Goal: Communication & Community: Answer question/provide support

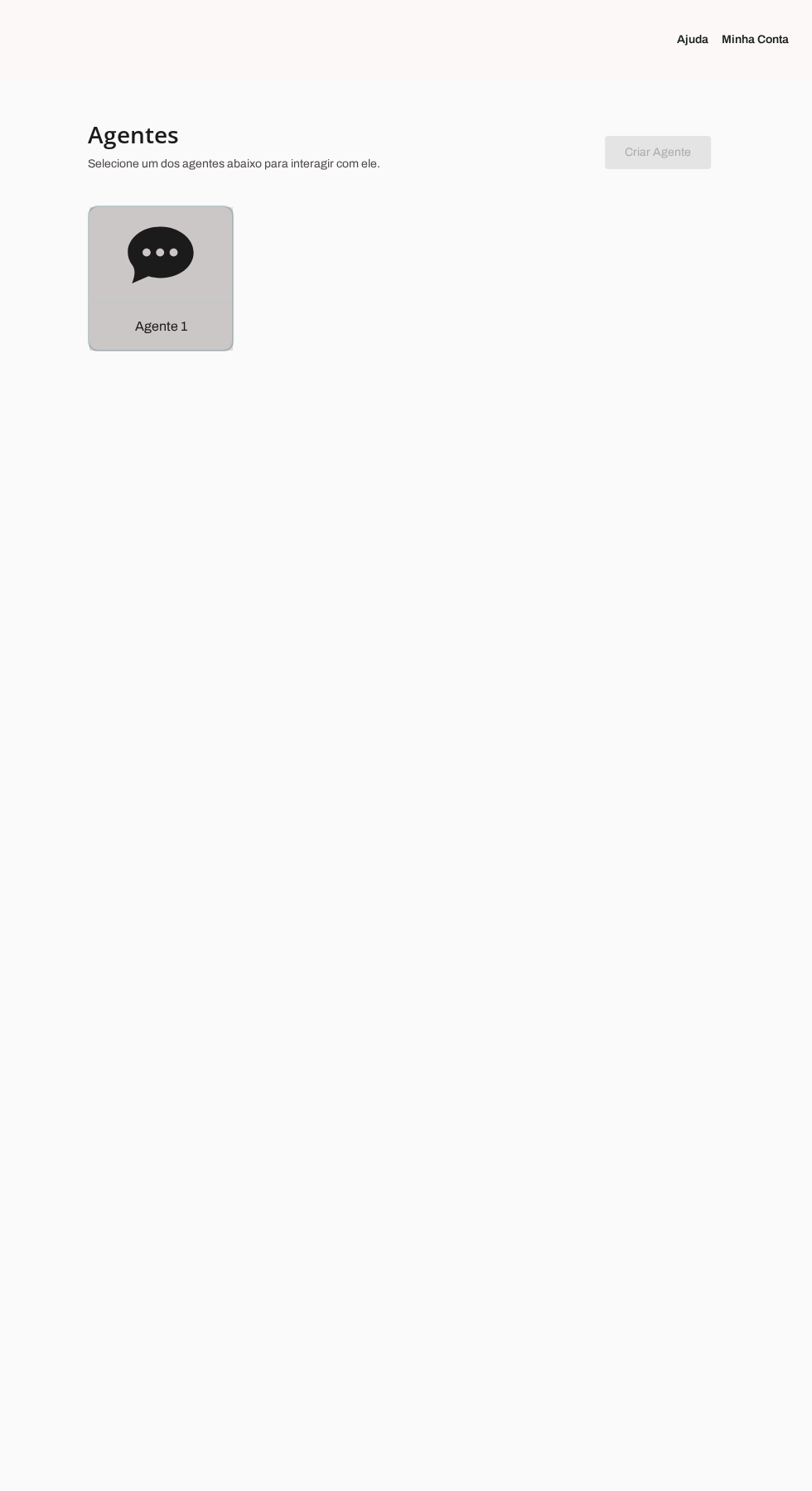
click at [95, 288] on div "Agente 1" at bounding box center [160, 278] width 143 height 143
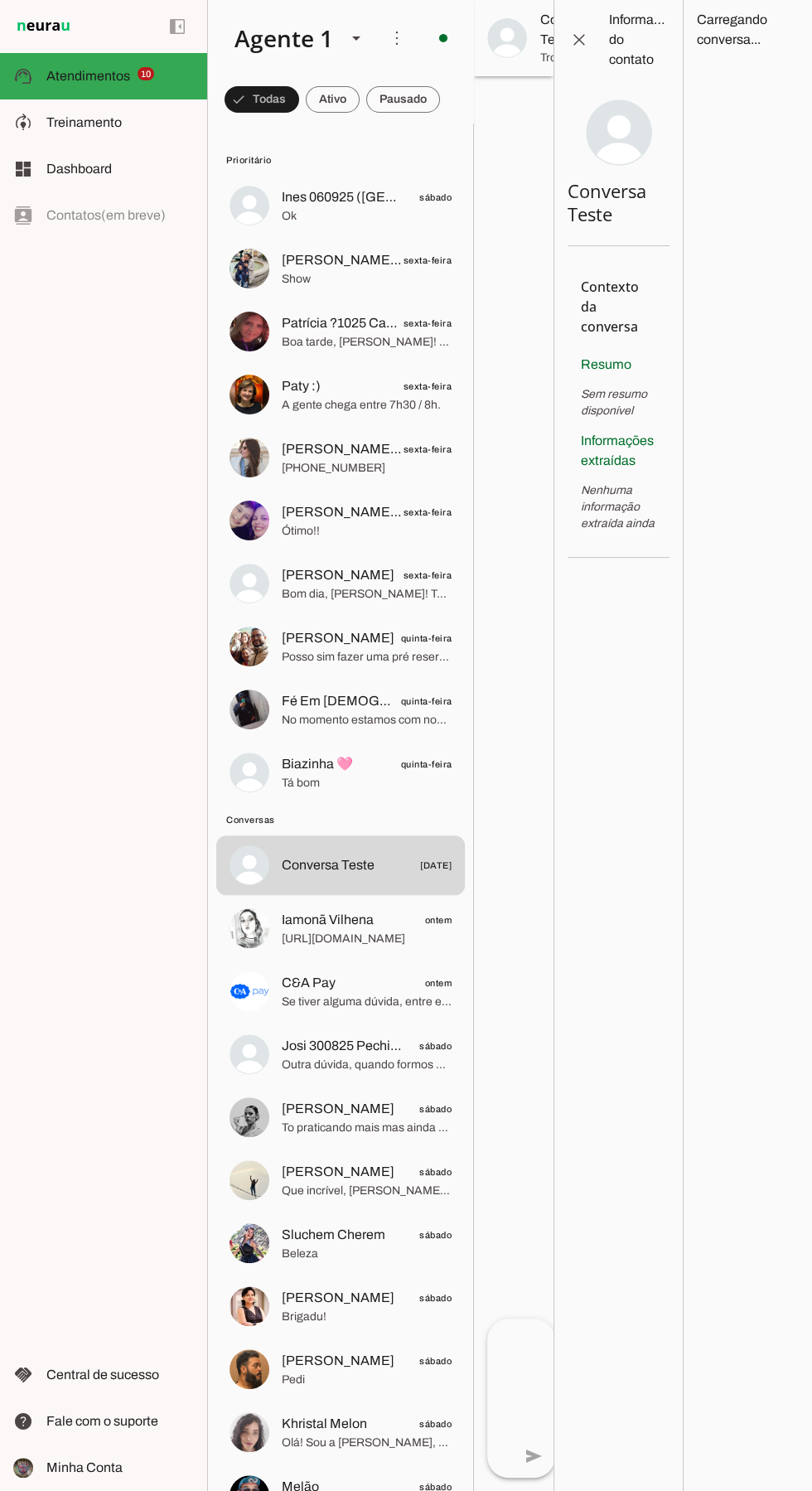
click at [270, 236] on md-item "C&A Pay ontem Se tiver alguma dúvida, entre em contato conosco através dos cana…" at bounding box center [341, 205] width 249 height 59
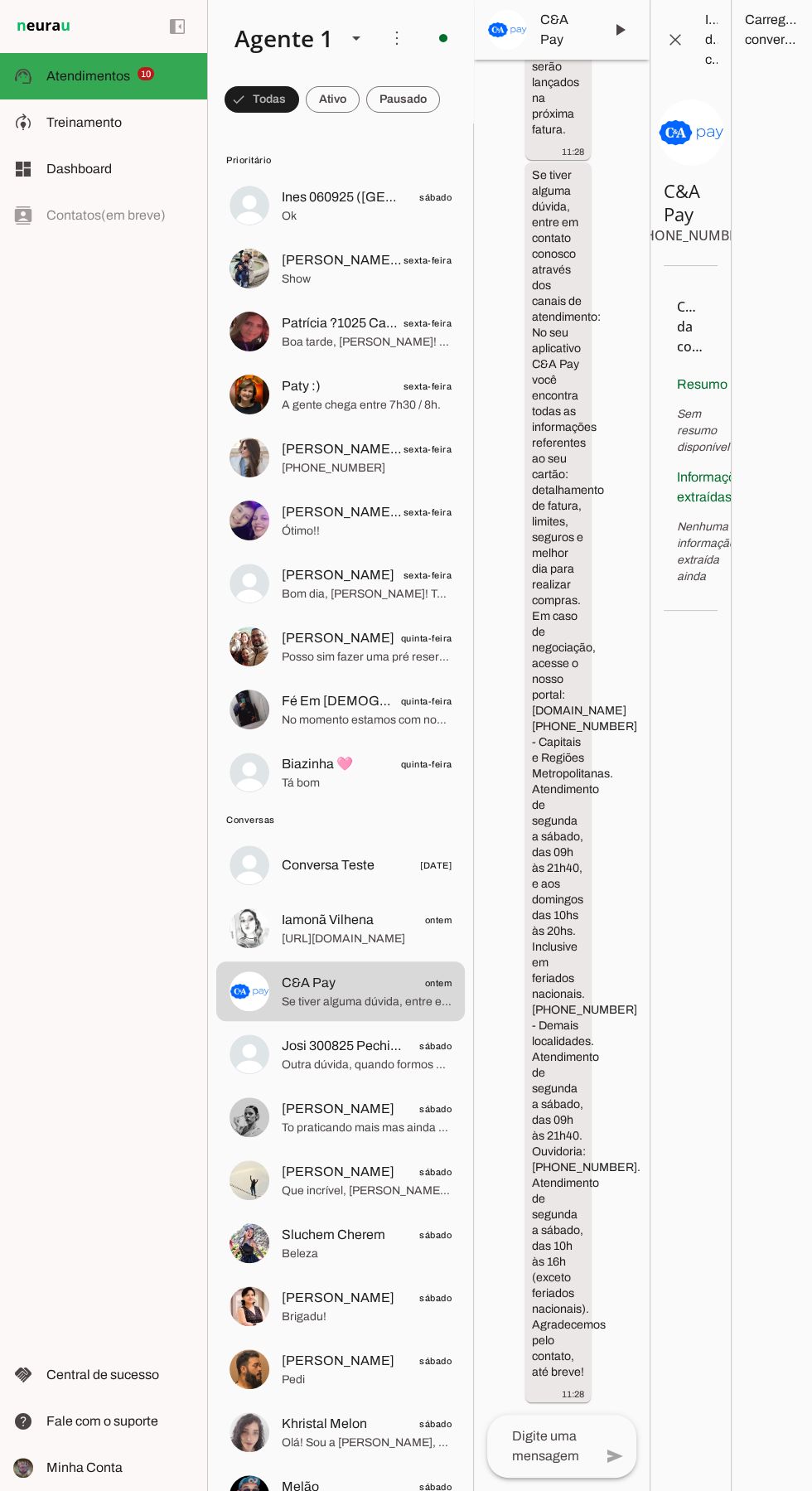
scroll to position [3117, 0]
